Goal: Task Accomplishment & Management: Use online tool/utility

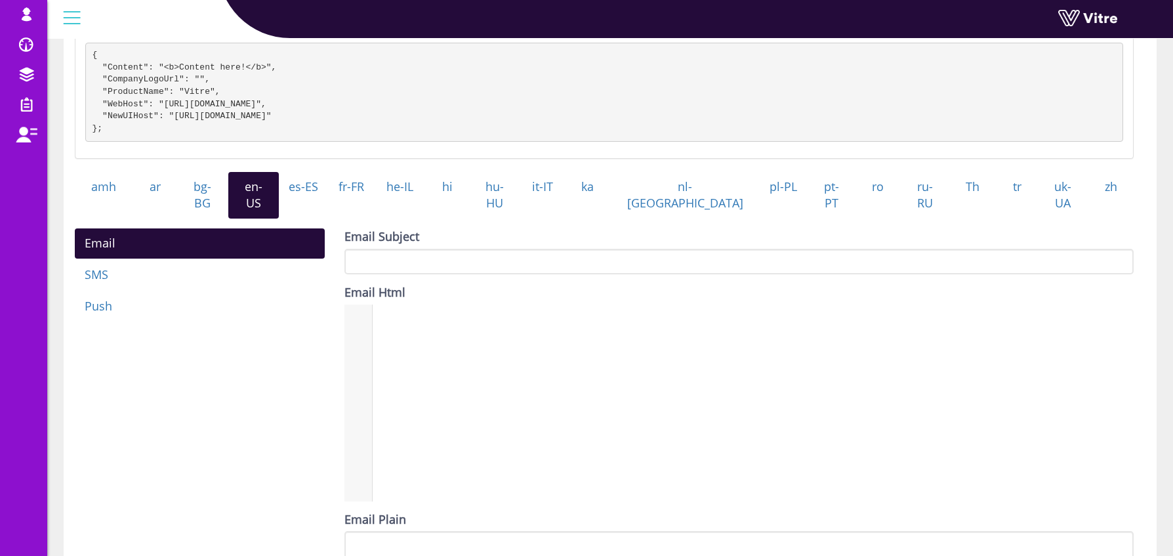
scroll to position [4972, 0]
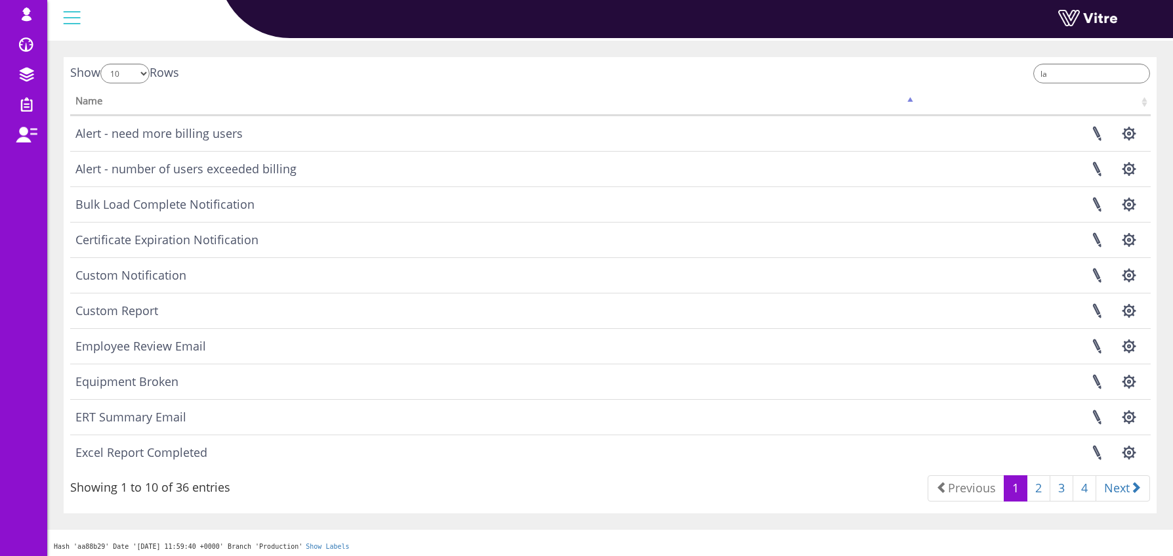
scroll to position [52, 0]
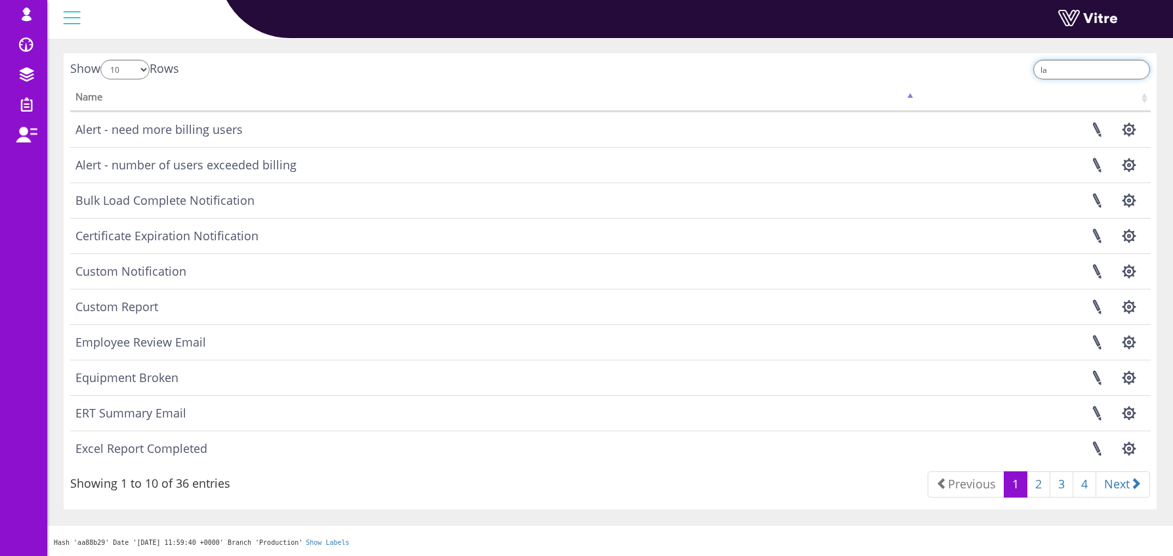
drag, startPoint x: 1090, startPoint y: 68, endPoint x: 1045, endPoint y: 71, distance: 44.7
click at [1045, 71] on label "la" at bounding box center [1089, 70] width 121 height 20
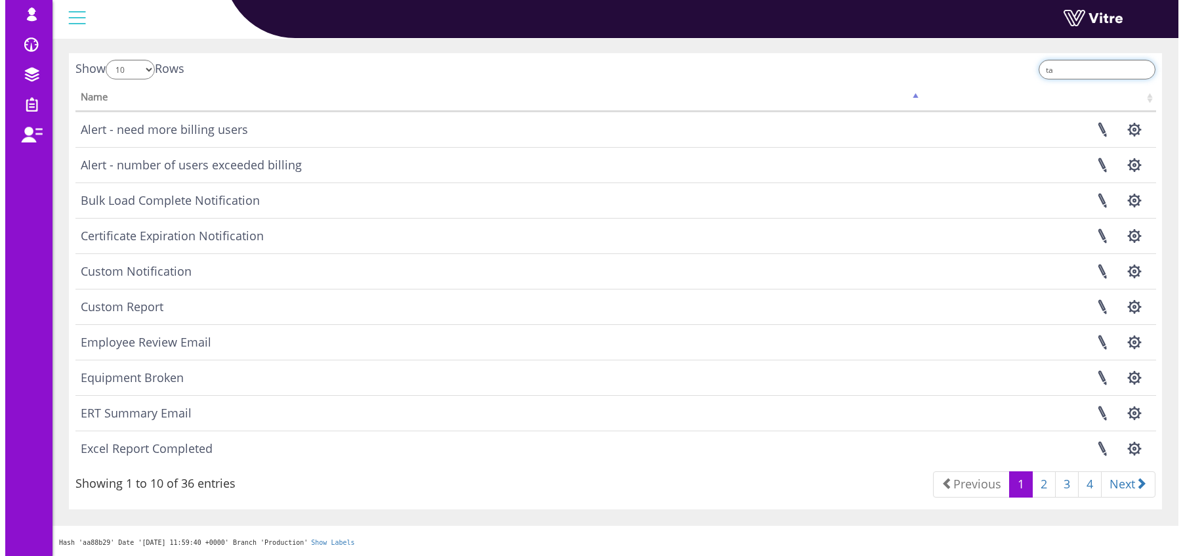
scroll to position [0, 0]
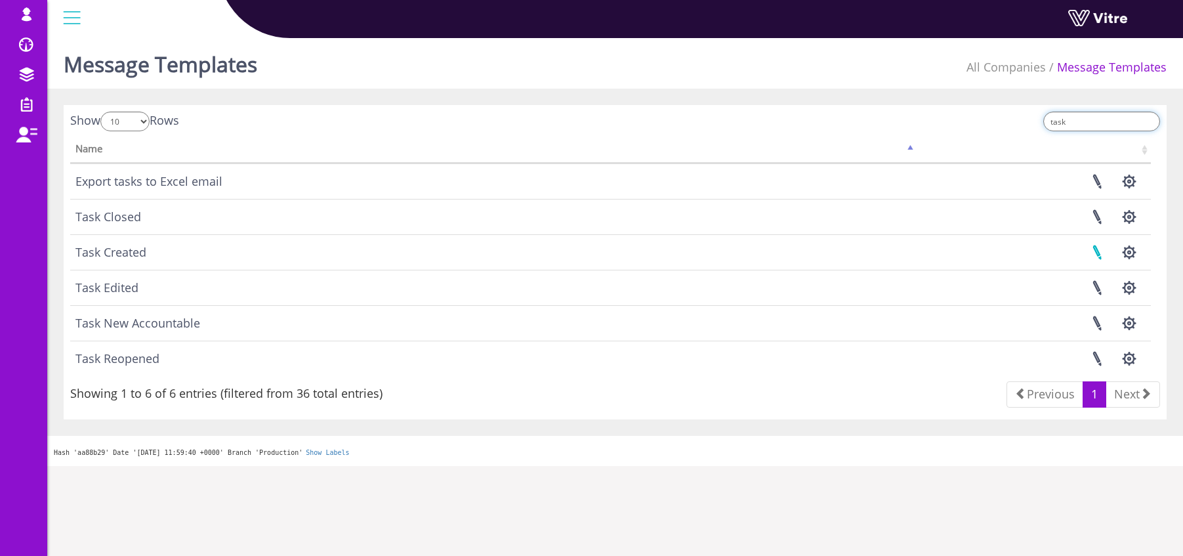
type input "task"
click at [1097, 255] on link at bounding box center [1096, 252] width 33 height 35
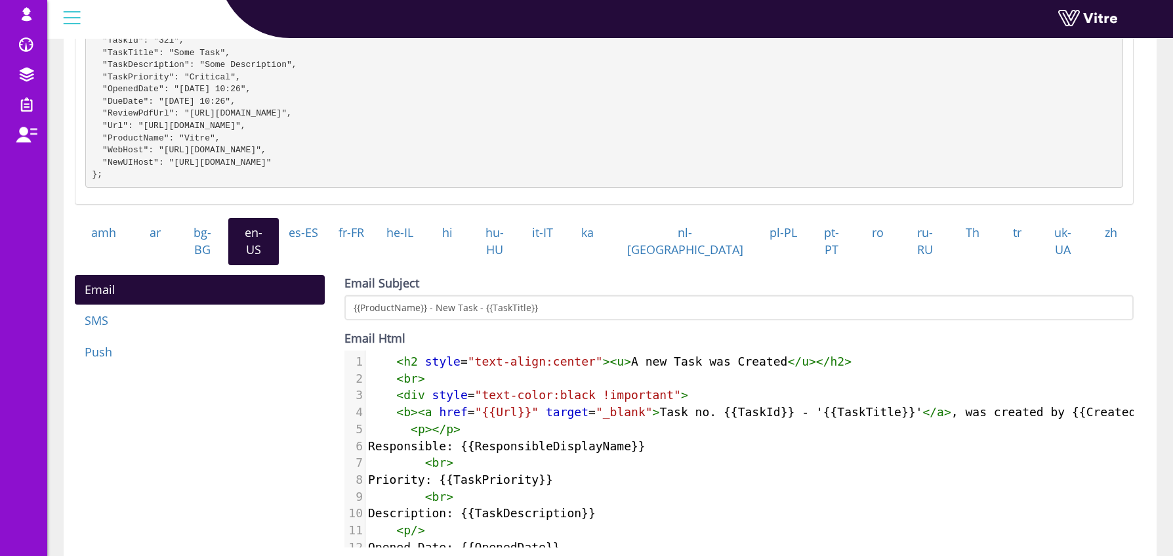
scroll to position [1, 0]
click at [1074, 512] on pre "Description: {{TaskDescription}}" at bounding box center [822, 512] width 914 height 17
click at [1148, 467] on div "Task Created Check template syntax on Handlebars site Sent when task is created…" at bounding box center [610, 327] width 1093 height 926
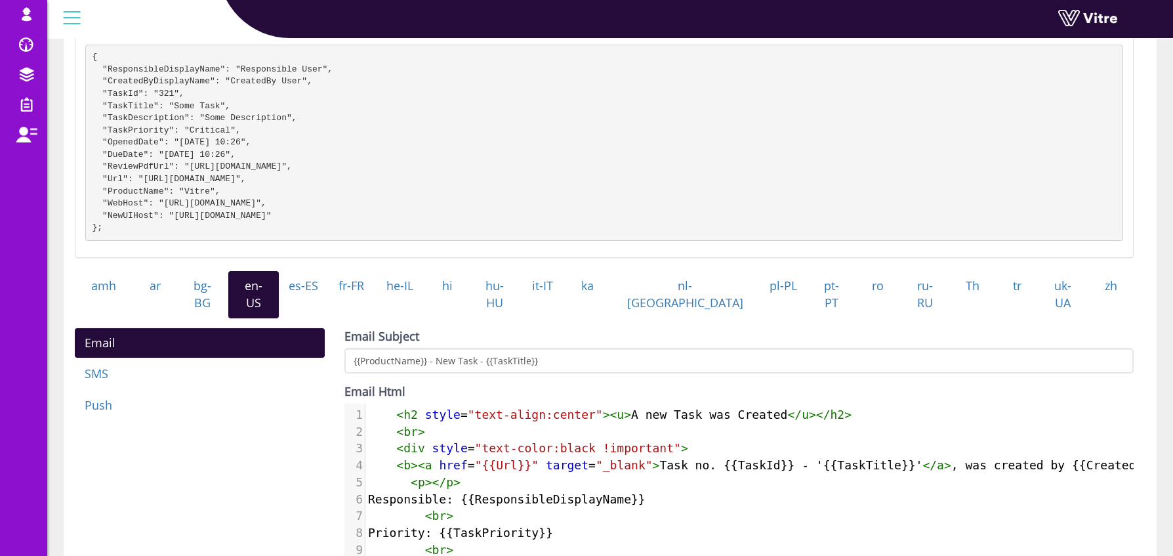
scroll to position [173, 0]
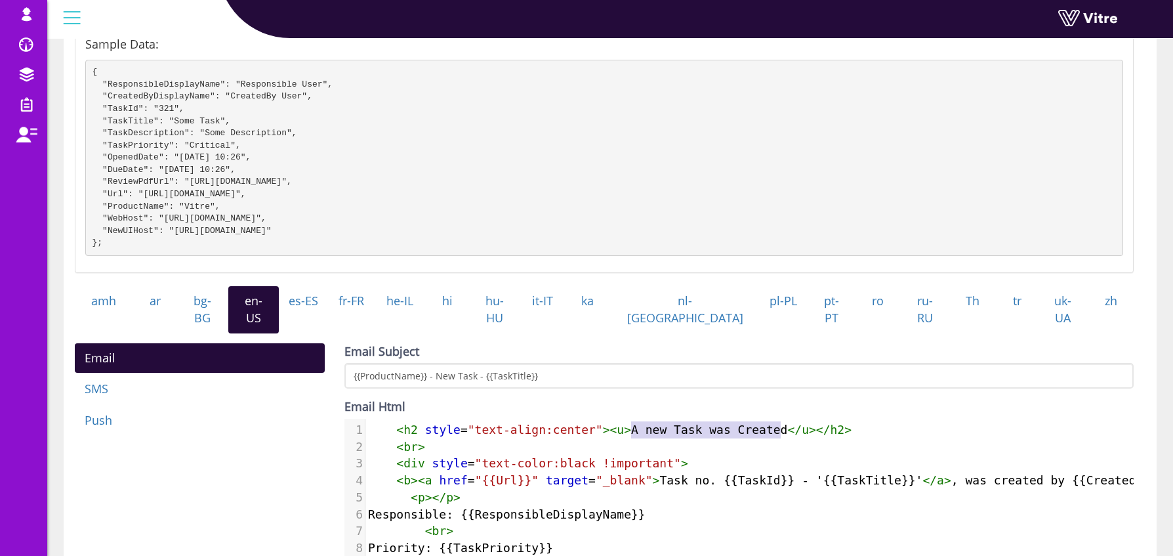
type textarea "A new Task was Created"
drag, startPoint x: 632, startPoint y: 427, endPoint x: 787, endPoint y: 422, distance: 155.6
click at [787, 422] on span "< h2 style = "text-align:center" >< u > A new Task was Created </ u ></ h2 >" at bounding box center [609, 429] width 483 height 14
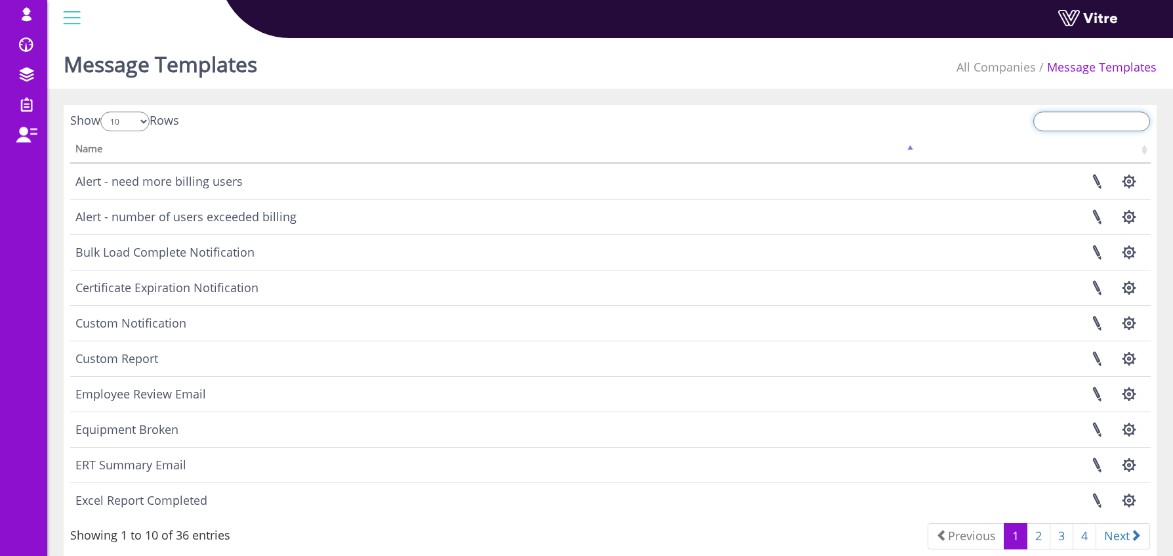
click at [1106, 130] on input "search" at bounding box center [1091, 122] width 117 height 20
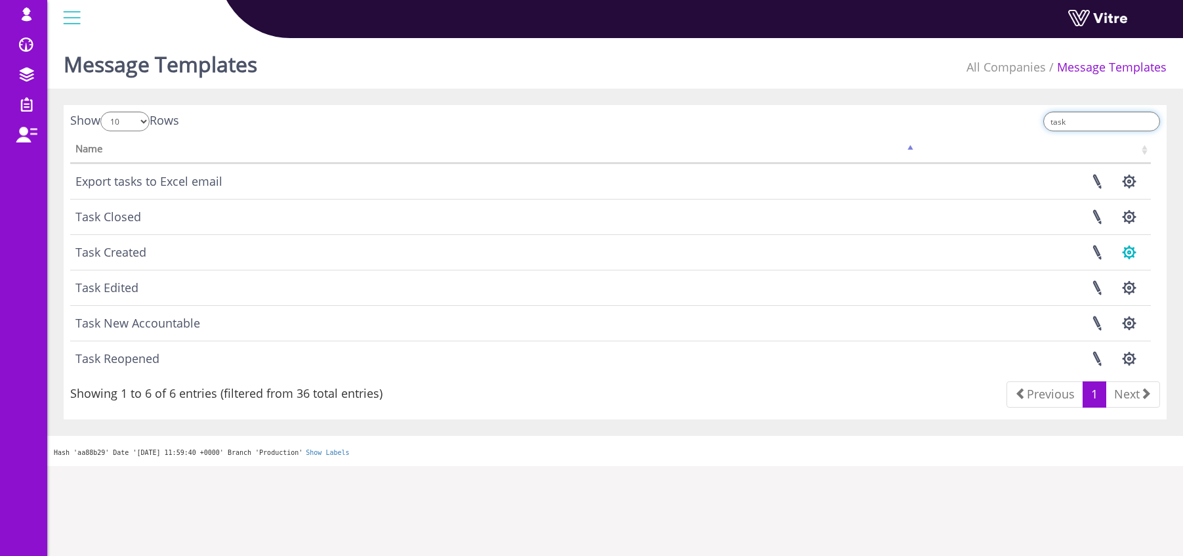
type input "task"
click at [1131, 249] on button "button" at bounding box center [1129, 252] width 33 height 35
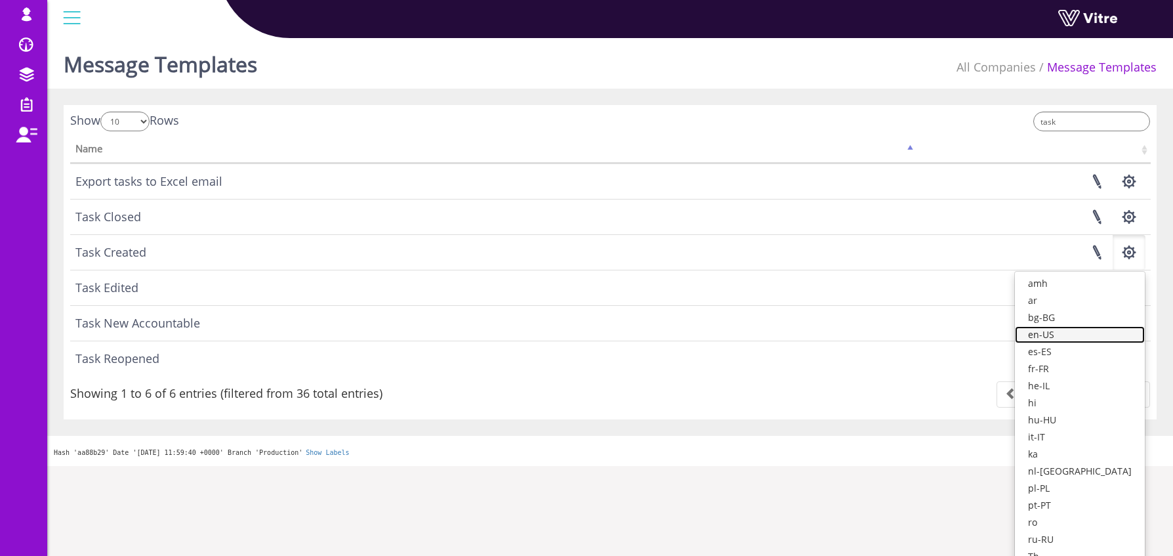
click at [1099, 333] on link "en-US" at bounding box center [1080, 334] width 130 height 17
